Goal: Information Seeking & Learning: Learn about a topic

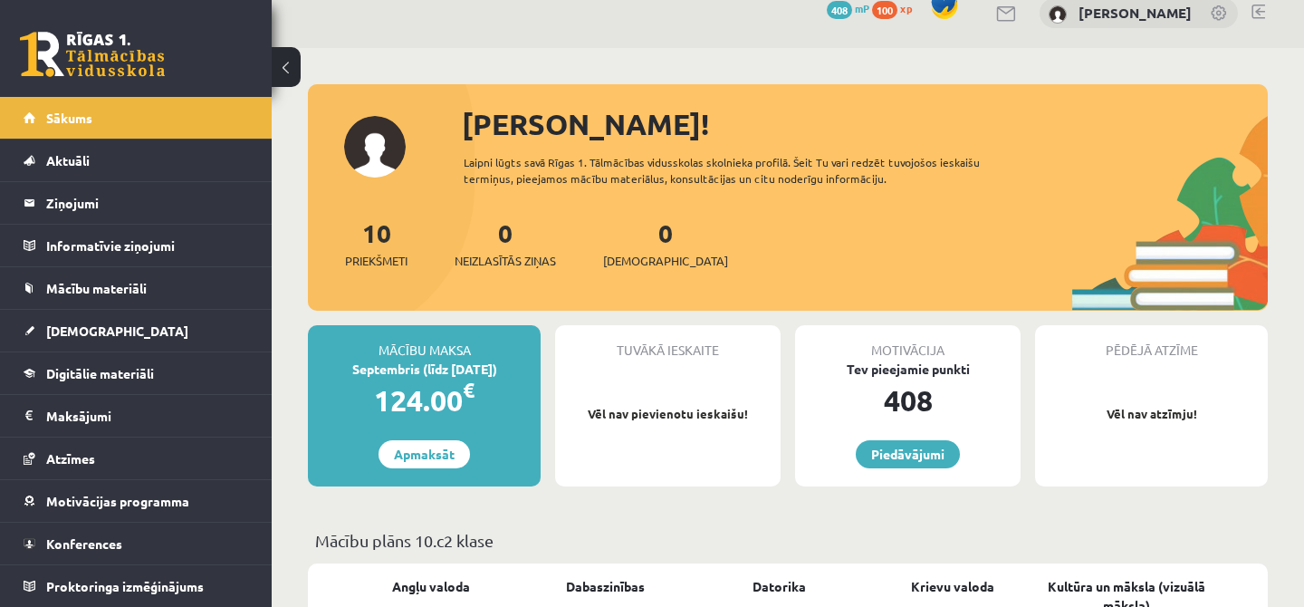
scroll to position [22, 0]
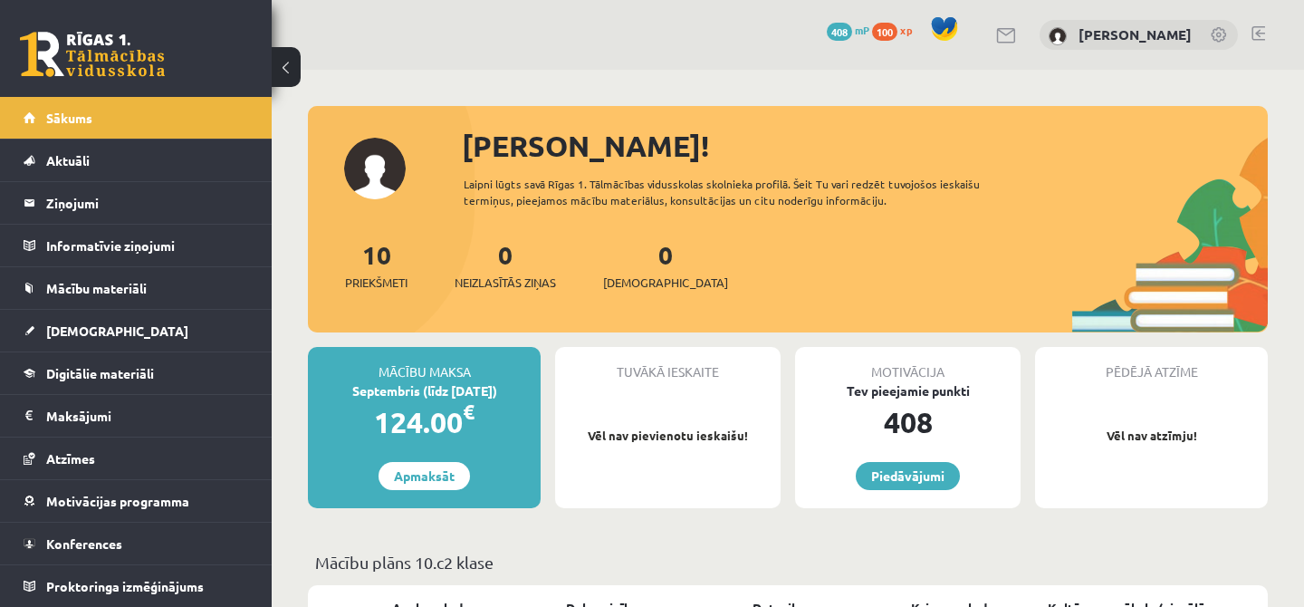
click at [285, 59] on button at bounding box center [286, 67] width 29 height 40
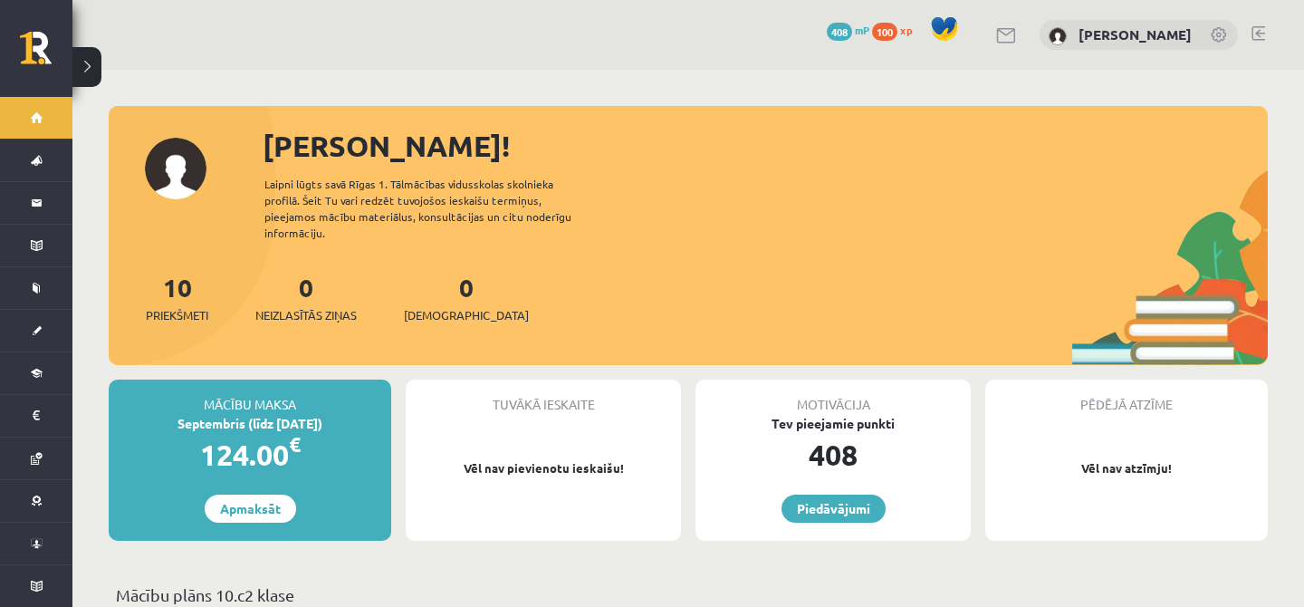
click at [95, 66] on button at bounding box center [86, 67] width 29 height 40
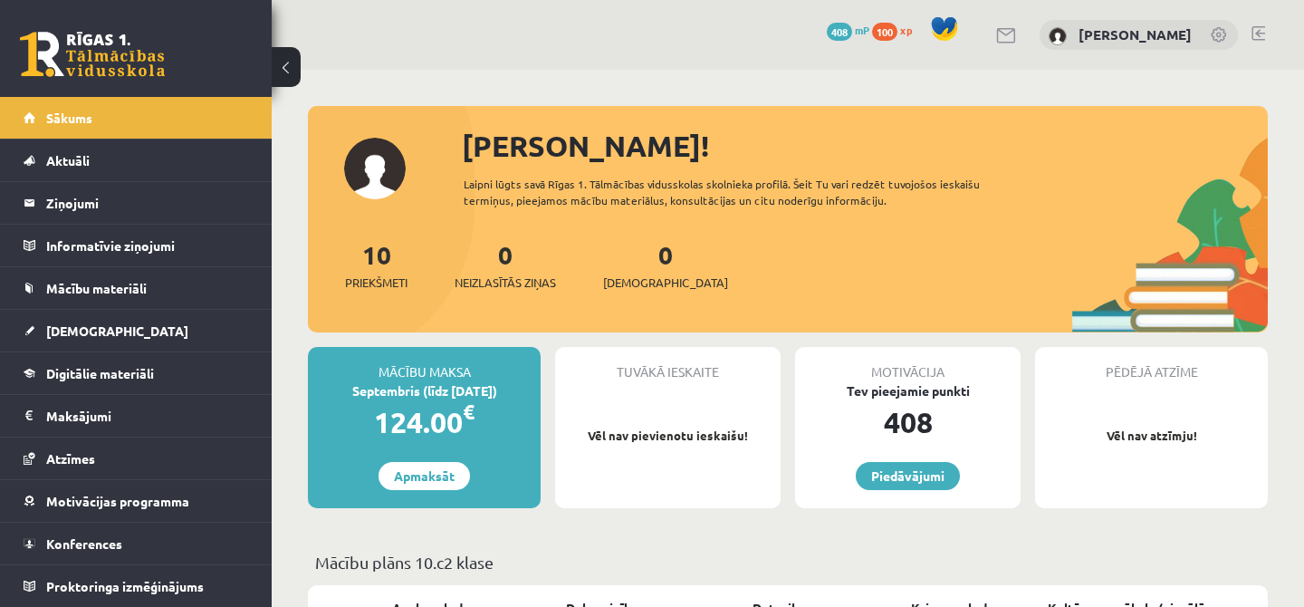
click at [287, 62] on button at bounding box center [286, 67] width 29 height 40
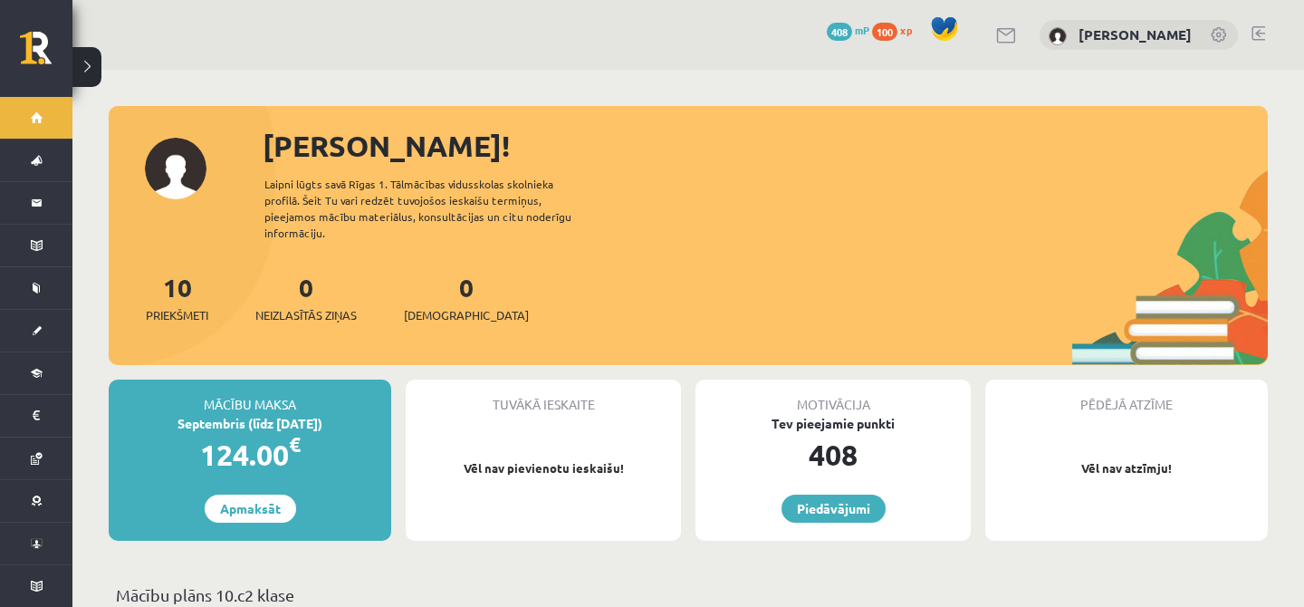
click at [82, 69] on button at bounding box center [86, 67] width 29 height 40
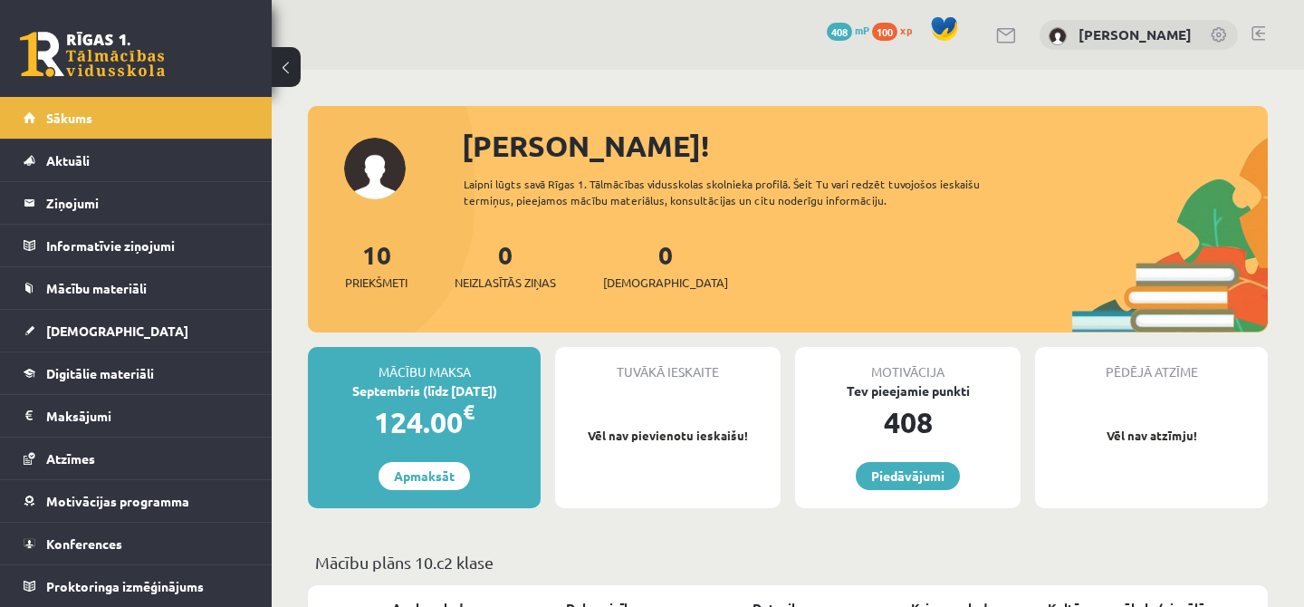
click at [300, 62] on button at bounding box center [286, 67] width 29 height 40
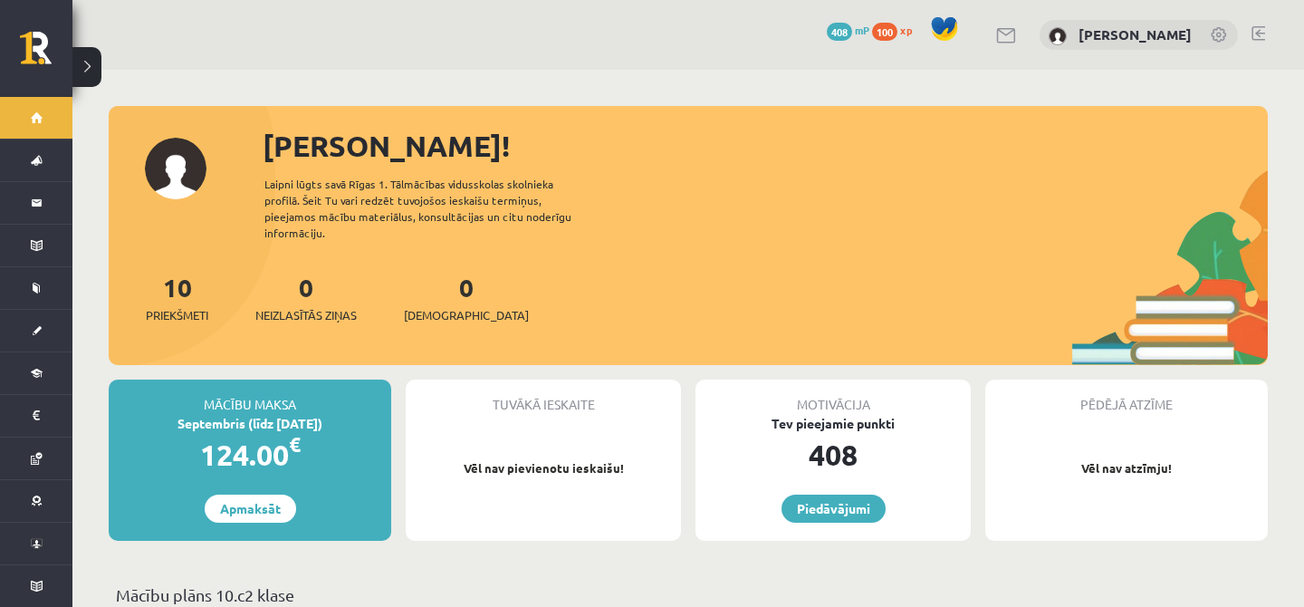
click at [95, 71] on button at bounding box center [86, 67] width 29 height 40
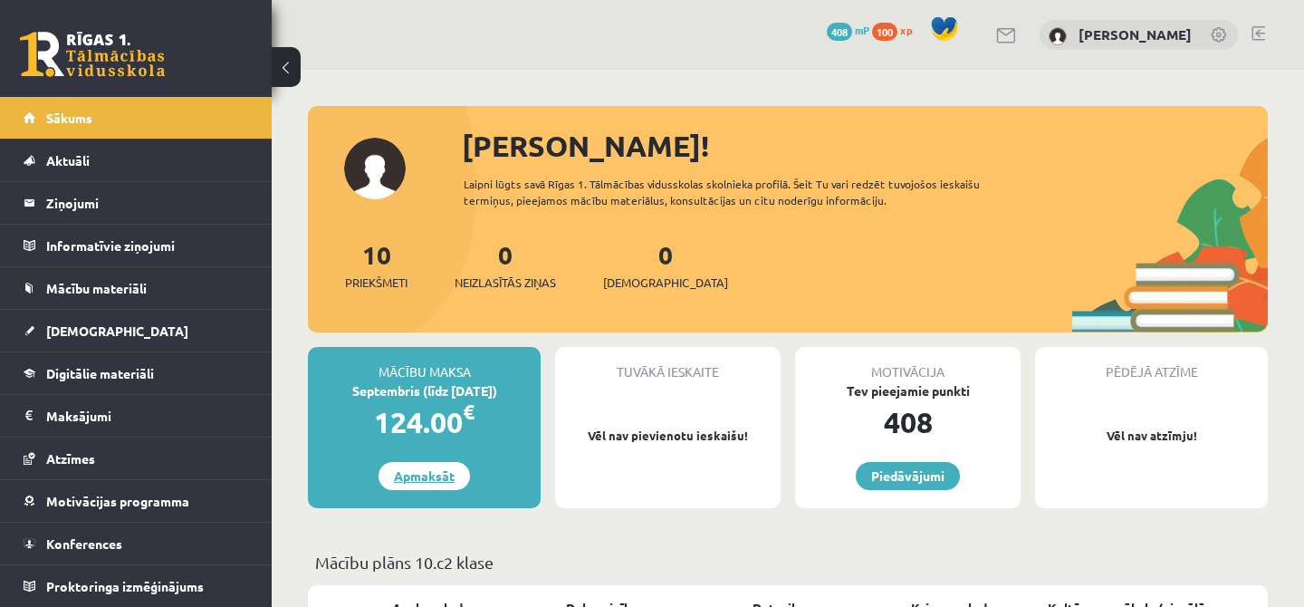
click at [436, 473] on link "Apmaksāt" at bounding box center [424, 476] width 91 height 28
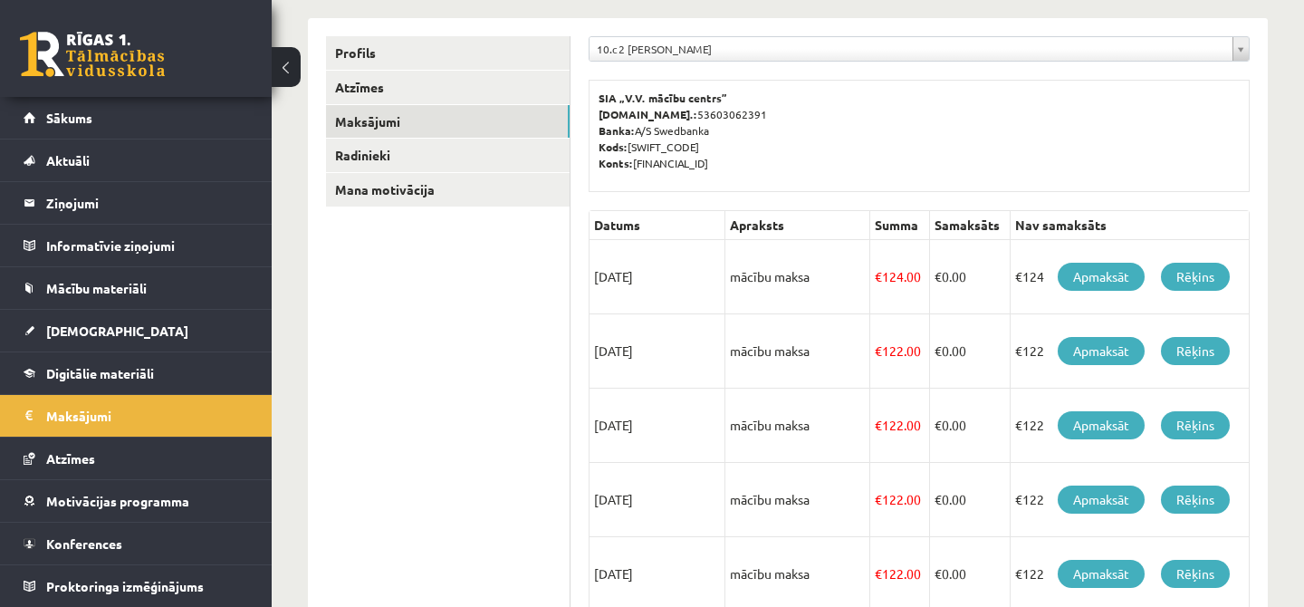
scroll to position [202, 0]
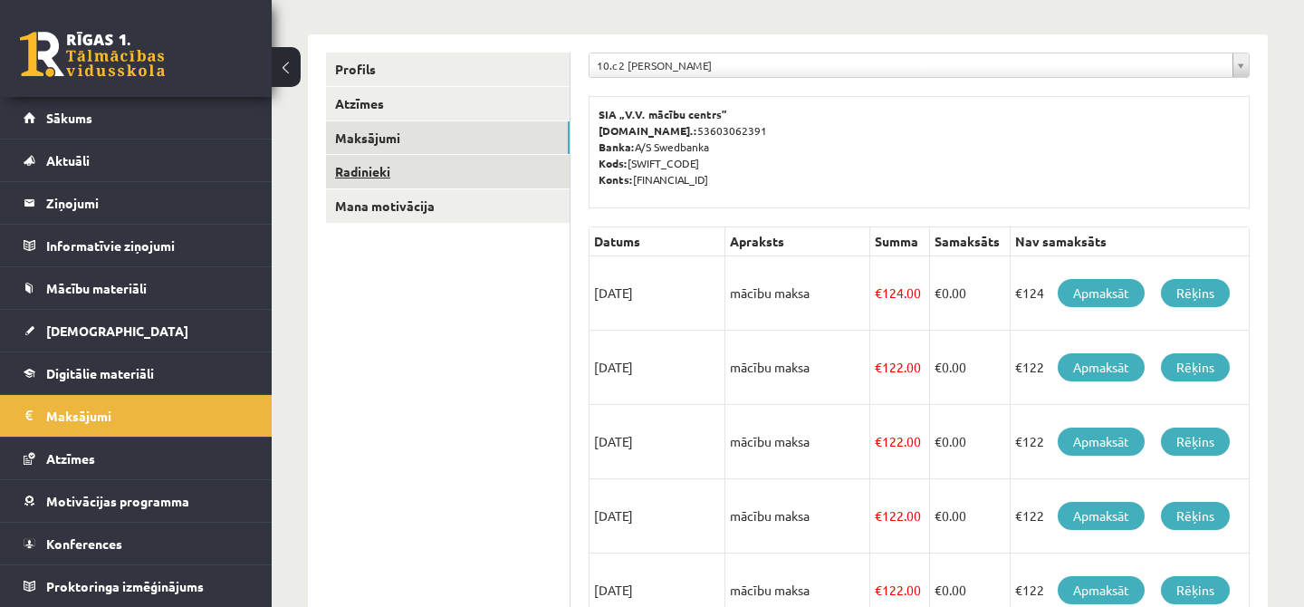
click at [486, 170] on link "Radinieki" at bounding box center [448, 172] width 244 height 34
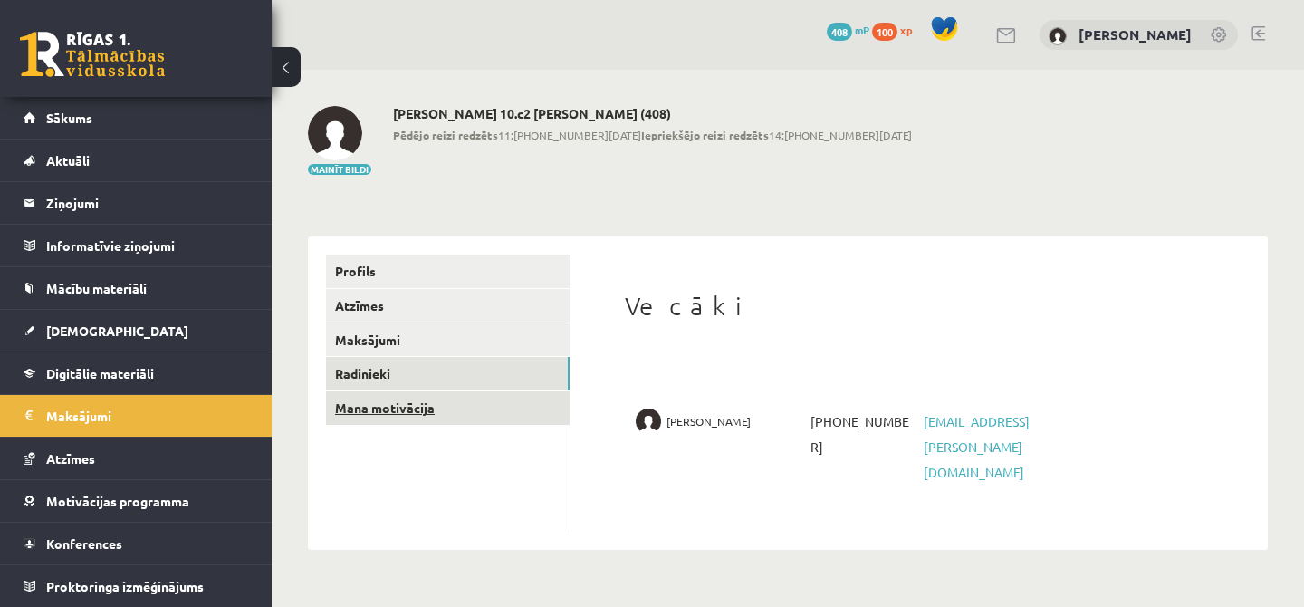
click at [411, 412] on link "Mana motivācija" at bounding box center [448, 408] width 244 height 34
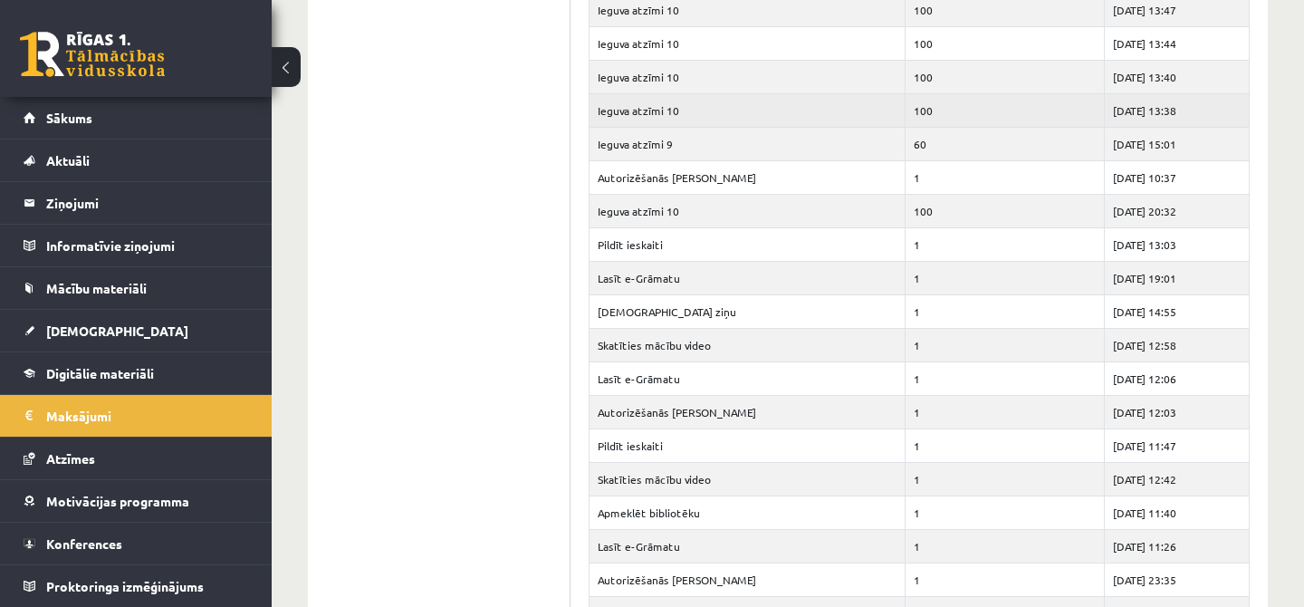
scroll to position [19205, 0]
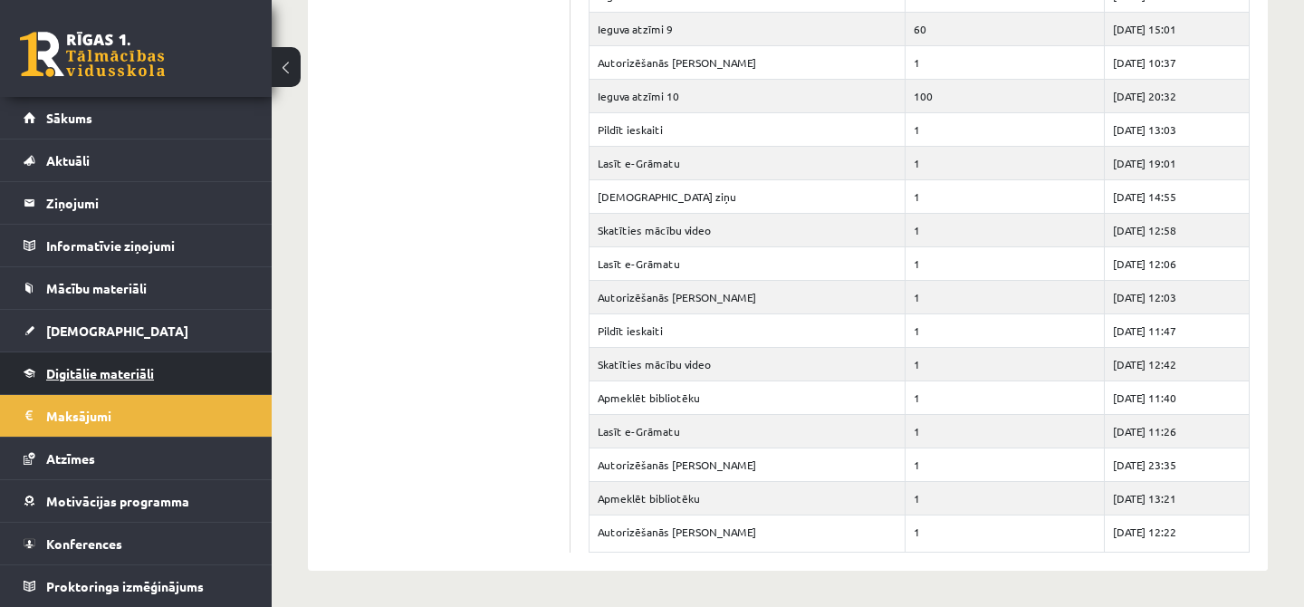
click at [147, 358] on link "Digitālie materiāli" at bounding box center [137, 373] width 226 height 42
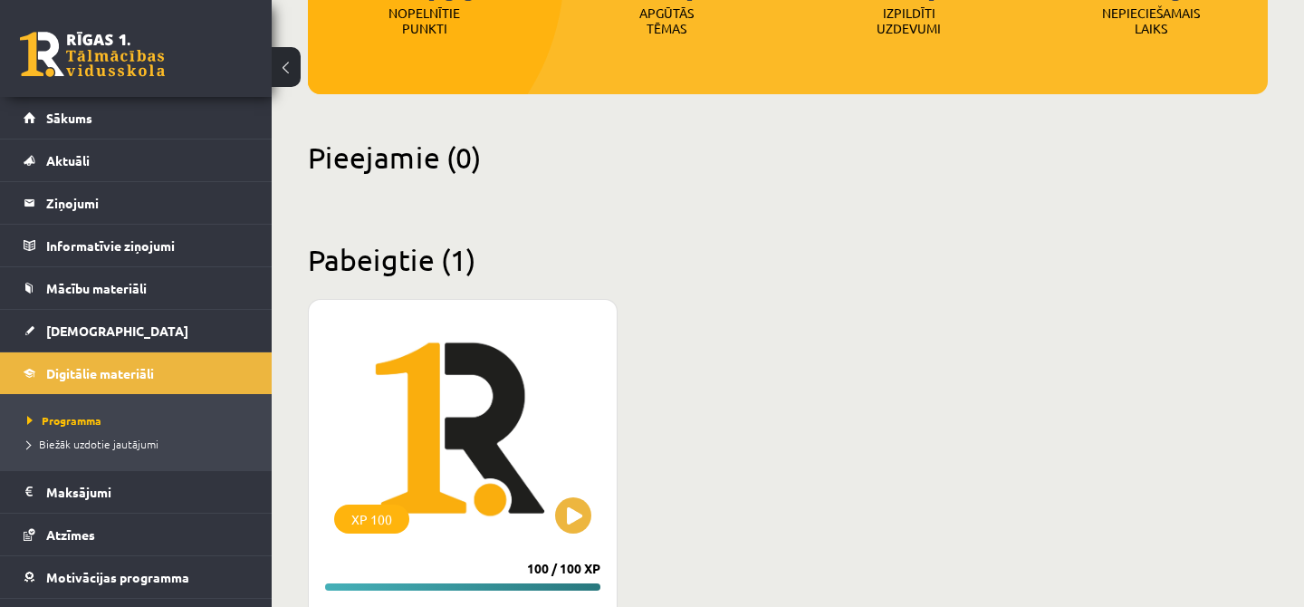
scroll to position [287, 0]
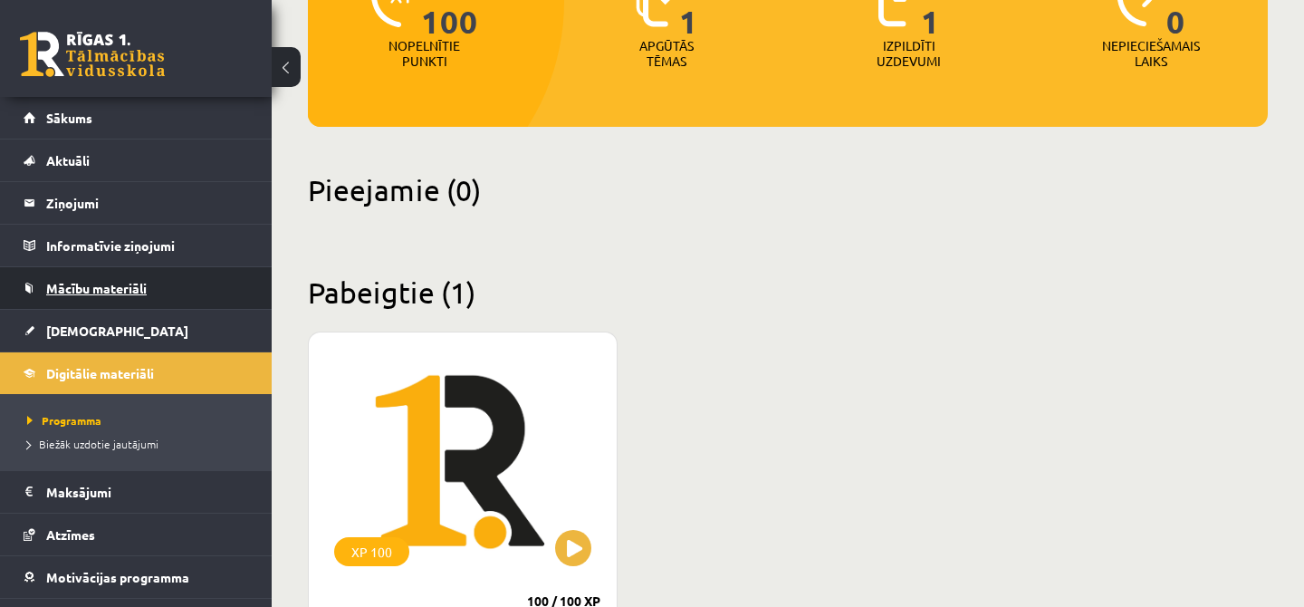
click at [128, 285] on span "Mācību materiāli" at bounding box center [96, 288] width 101 height 16
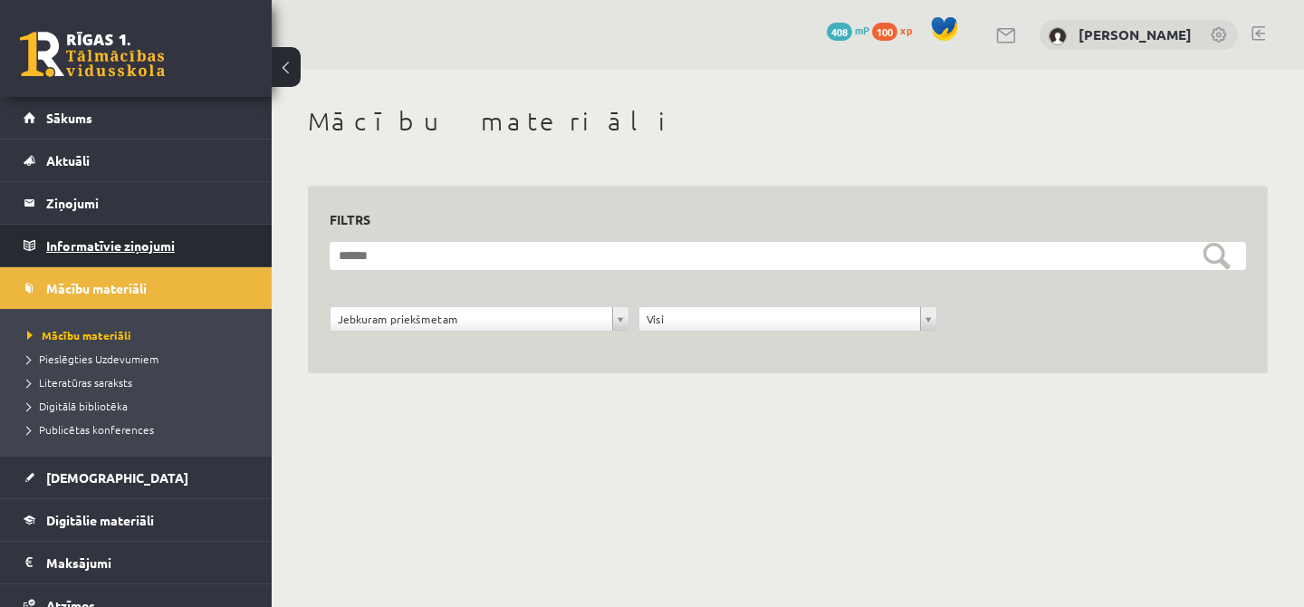
click at [123, 259] on legend "Informatīvie ziņojumi 0" at bounding box center [147, 246] width 203 height 42
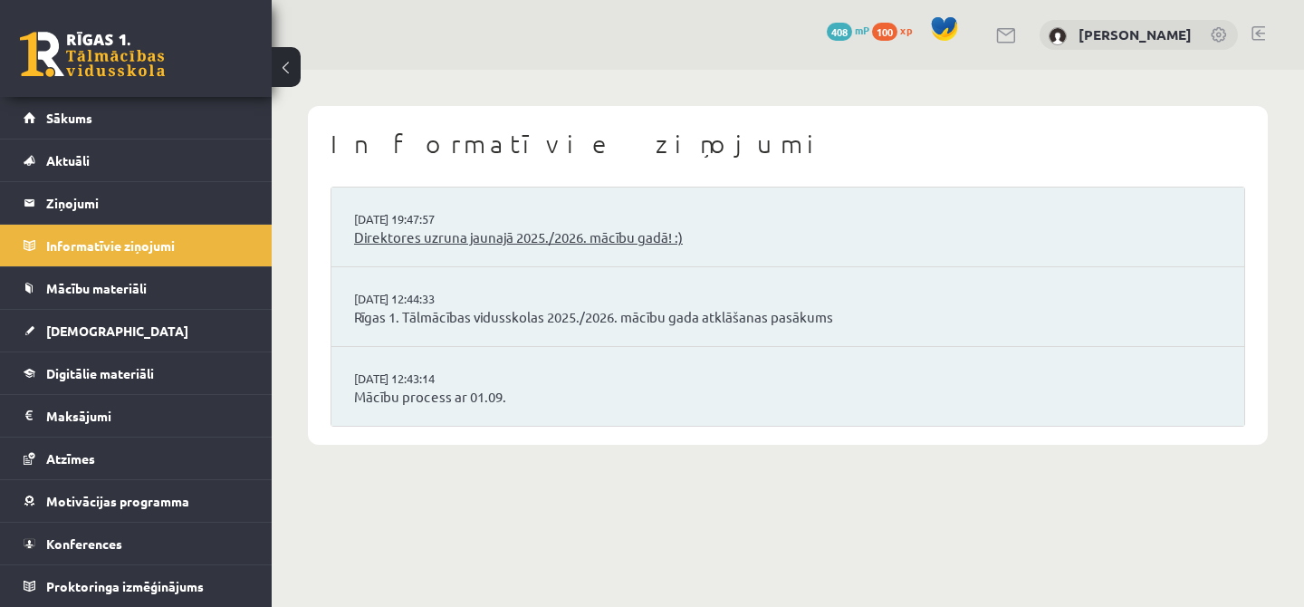
click at [550, 241] on link "Direktores uzruna jaunajā 2025./2026. mācību gadā! :)" at bounding box center [788, 237] width 868 height 21
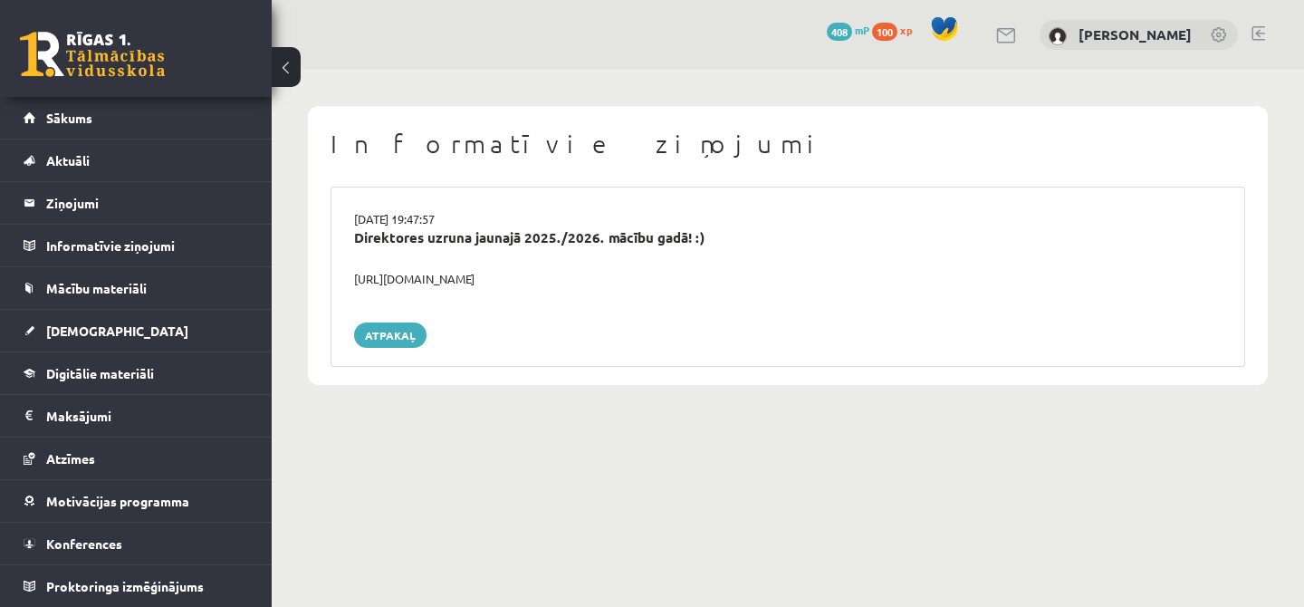
drag, startPoint x: 351, startPoint y: 280, endPoint x: 591, endPoint y: 273, distance: 239.3
click at [591, 273] on div "https://youtube.com/shorts/lM8RsWyzCn4" at bounding box center [788, 279] width 895 height 18
copy div "https://youtube.com/shorts/lM8RsWyzCn4"
